Goal: Transaction & Acquisition: Purchase product/service

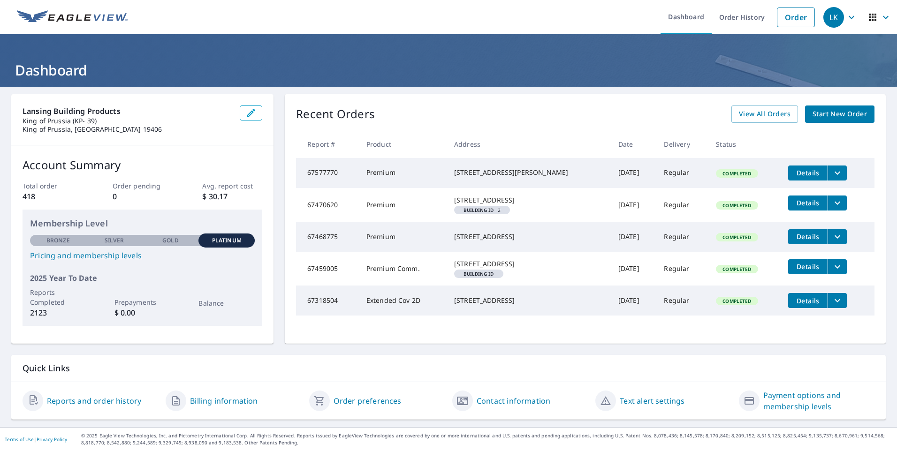
click at [823, 115] on span "Start New Order" at bounding box center [840, 114] width 54 height 12
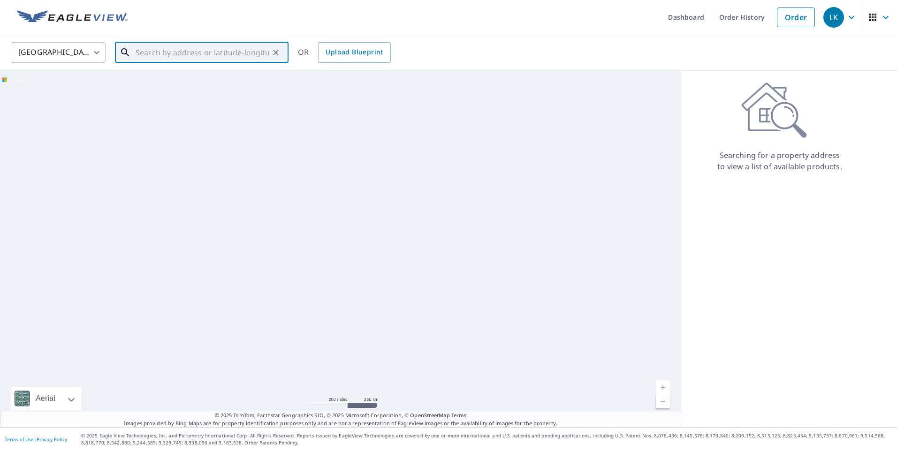
click at [160, 56] on input "text" at bounding box center [203, 52] width 134 height 26
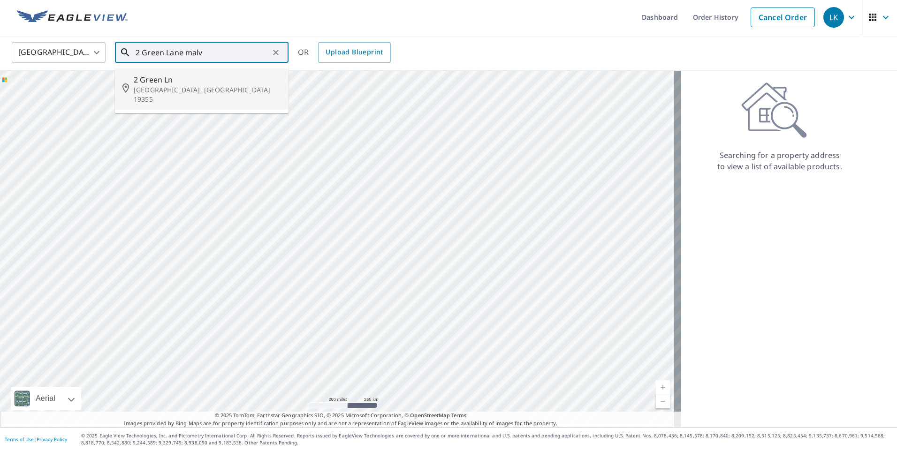
click at [234, 78] on span "2 Green Ln" at bounding box center [207, 79] width 147 height 11
type input "2 Green Ln Malvern, PA 19355"
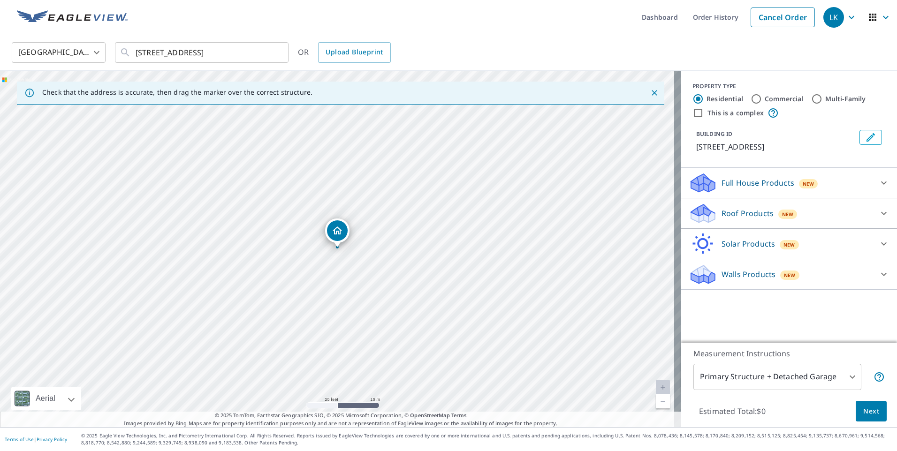
click at [770, 377] on body "LK LK Dashboard Order History Cancel Order LK United States US ​ 2 Green Ln Mal…" at bounding box center [448, 225] width 897 height 451
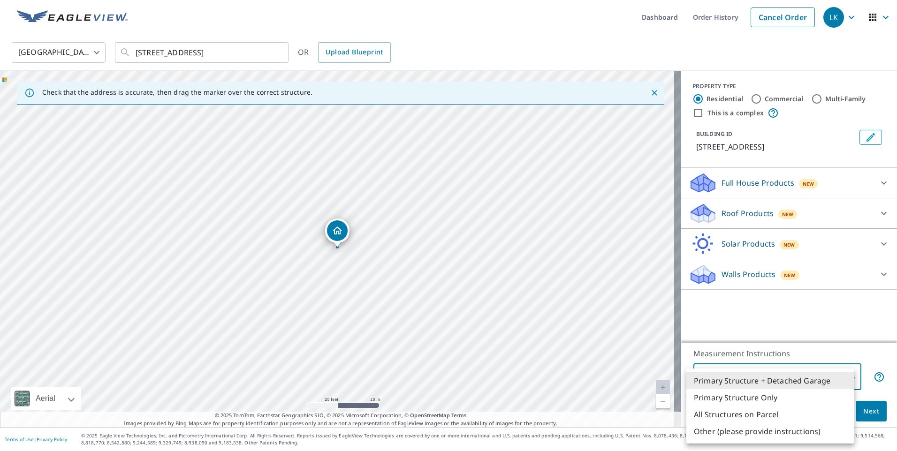
click at [799, 416] on li "All Structures on Parcel" at bounding box center [770, 414] width 168 height 17
type input "3"
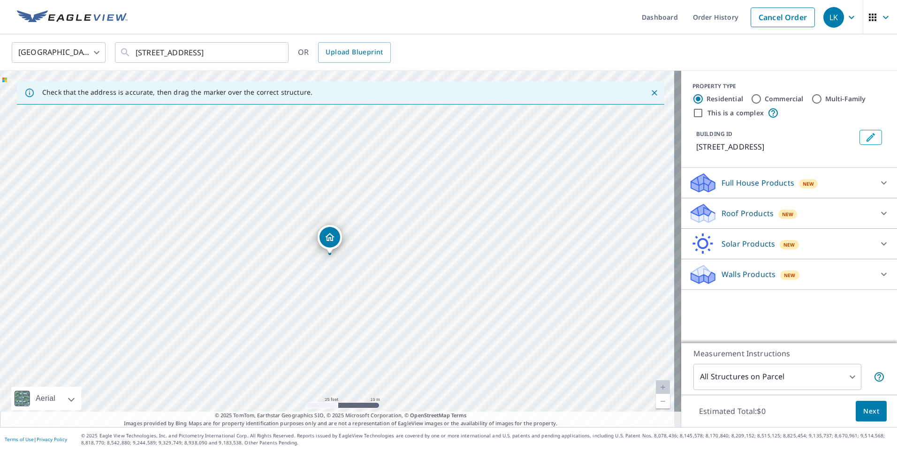
drag, startPoint x: 340, startPoint y: 236, endPoint x: 333, endPoint y: 243, distance: 10.0
click at [777, 187] on p "Full House Products" at bounding box center [758, 182] width 73 height 11
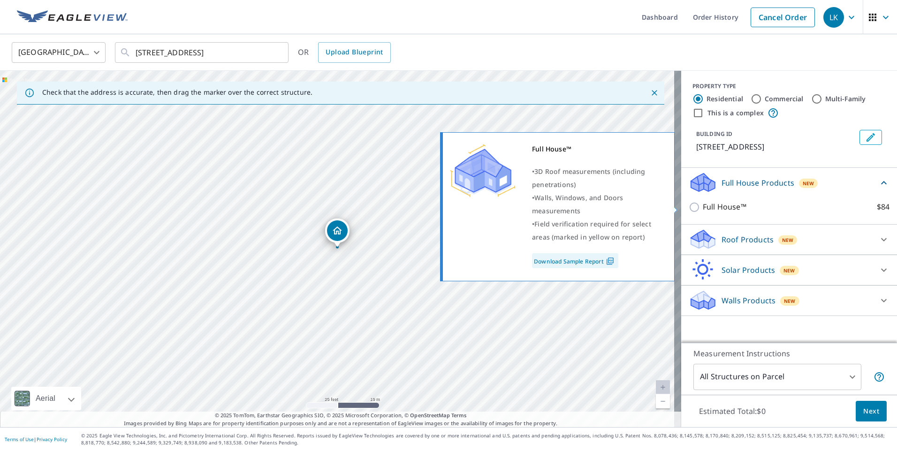
click at [703, 206] on p "Full House™" at bounding box center [725, 207] width 44 height 12
click at [697, 206] on input "Full House™ $84" at bounding box center [696, 207] width 14 height 11
checkbox input "true"
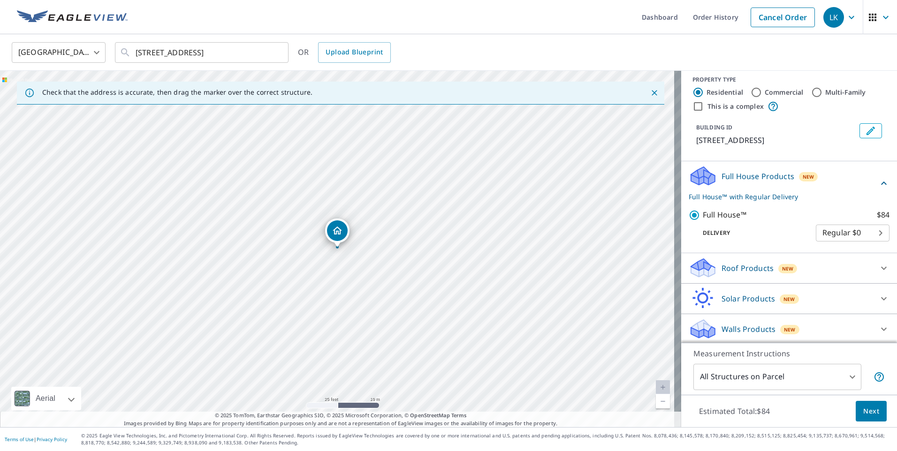
scroll to position [8, 0]
click at [819, 230] on body "LK LK Dashboard Order History Cancel Order LK United States US ​ 2 Green Ln Mal…" at bounding box center [448, 225] width 897 height 451
click at [756, 223] on div at bounding box center [448, 225] width 897 height 451
click at [865, 413] on span "Next" at bounding box center [871, 412] width 16 height 12
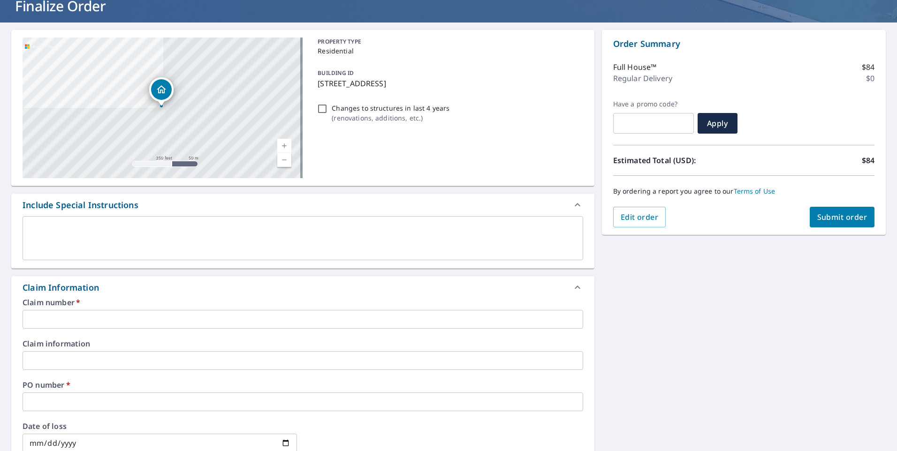
scroll to position [113, 0]
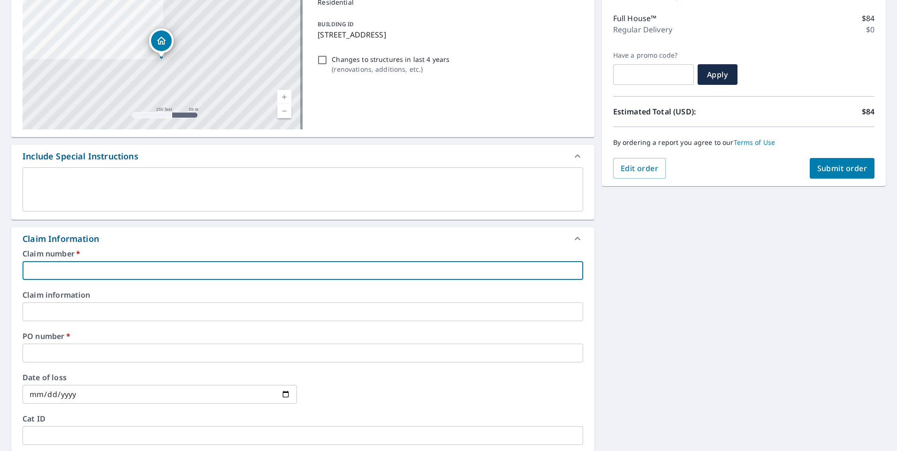
click at [197, 279] on input "text" at bounding box center [303, 270] width 561 height 19
paste input "Christopher Maturo Roofing - KPPA - 1068299"
drag, startPoint x: 163, startPoint y: 270, endPoint x: 132, endPoint y: 271, distance: 30.5
click at [132, 271] on input "Christopher Maturo Roofing - KPPA - 1068299" at bounding box center [303, 270] width 561 height 19
drag, startPoint x: 173, startPoint y: 267, endPoint x: 132, endPoint y: 268, distance: 40.4
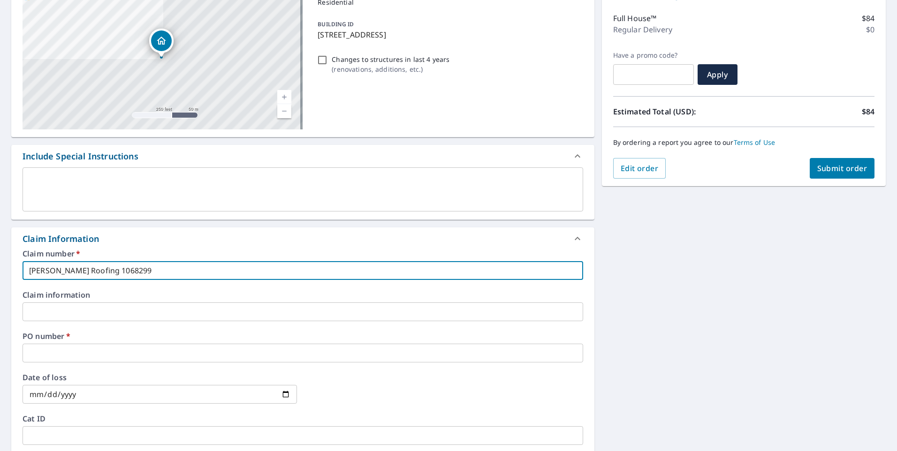
click at [132, 268] on input "Christopher Maturo Roofing 1068299" at bounding box center [303, 270] width 561 height 19
click at [25, 271] on input "Christopher Maturo Roofing" at bounding box center [303, 270] width 561 height 19
paste input "1068299"
type input "1068299 [PERSON_NAME] Roofing"
click at [182, 354] on input "text" at bounding box center [303, 353] width 561 height 19
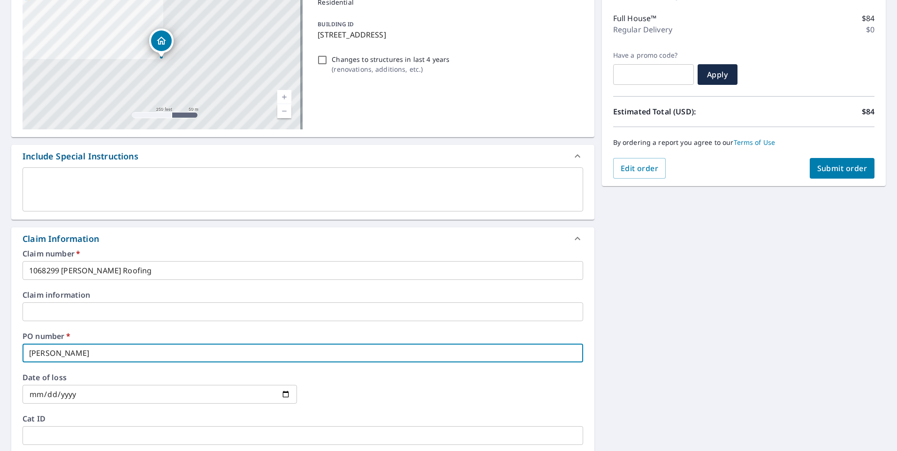
type input "Alyssa Turgeon"
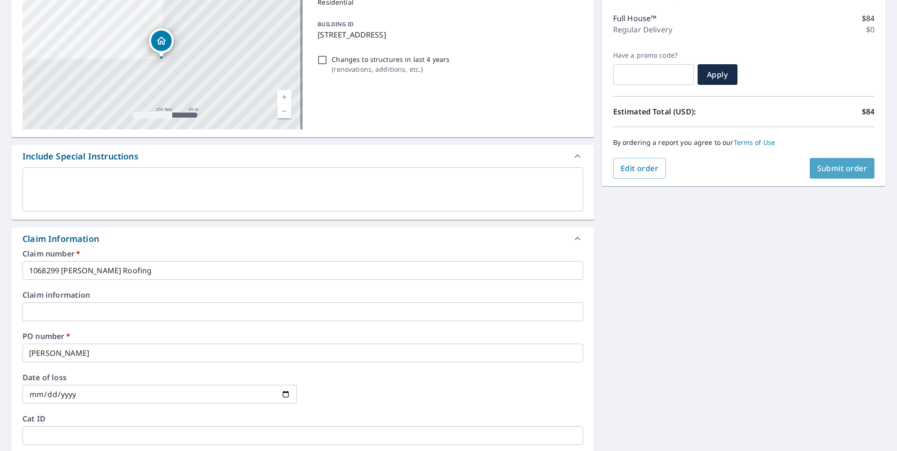
click at [838, 169] on span "Submit order" at bounding box center [842, 168] width 50 height 10
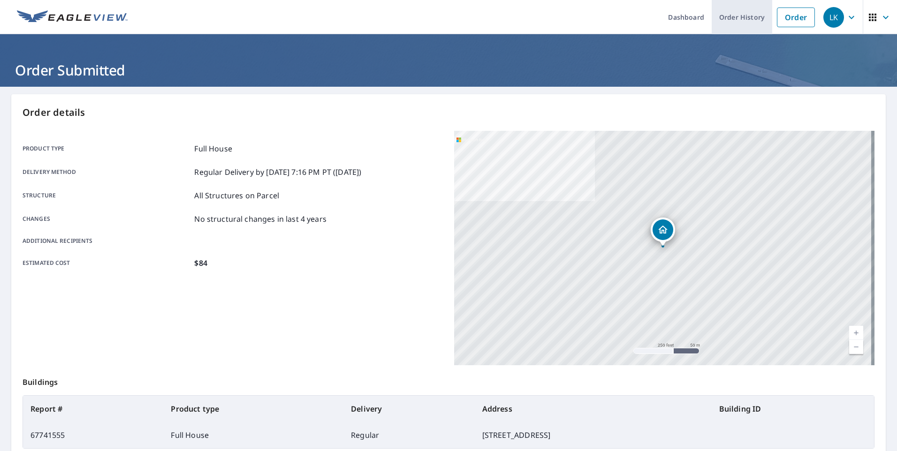
click at [727, 17] on link "Order History" at bounding box center [742, 17] width 61 height 34
